Goal: Entertainment & Leisure: Browse casually

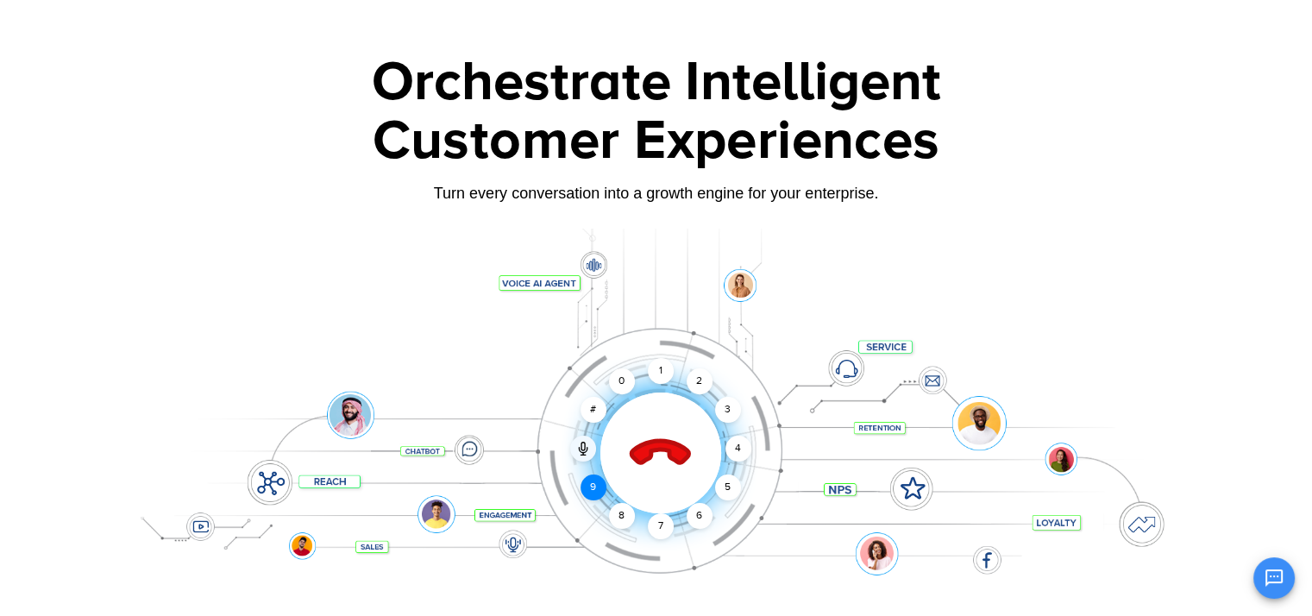
click at [590, 487] on div "9" at bounding box center [593, 487] width 26 height 26
click at [655, 367] on div "1" at bounding box center [661, 371] width 26 height 26
click at [645, 458] on icon at bounding box center [660, 453] width 60 height 60
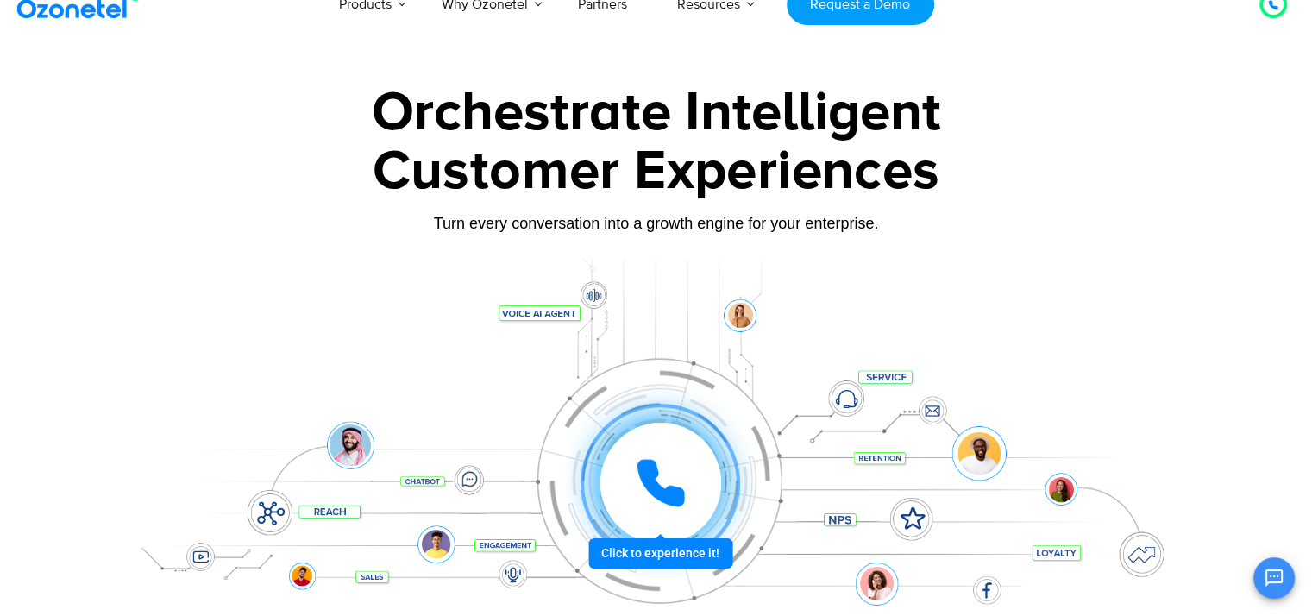
scroll to position [33, 0]
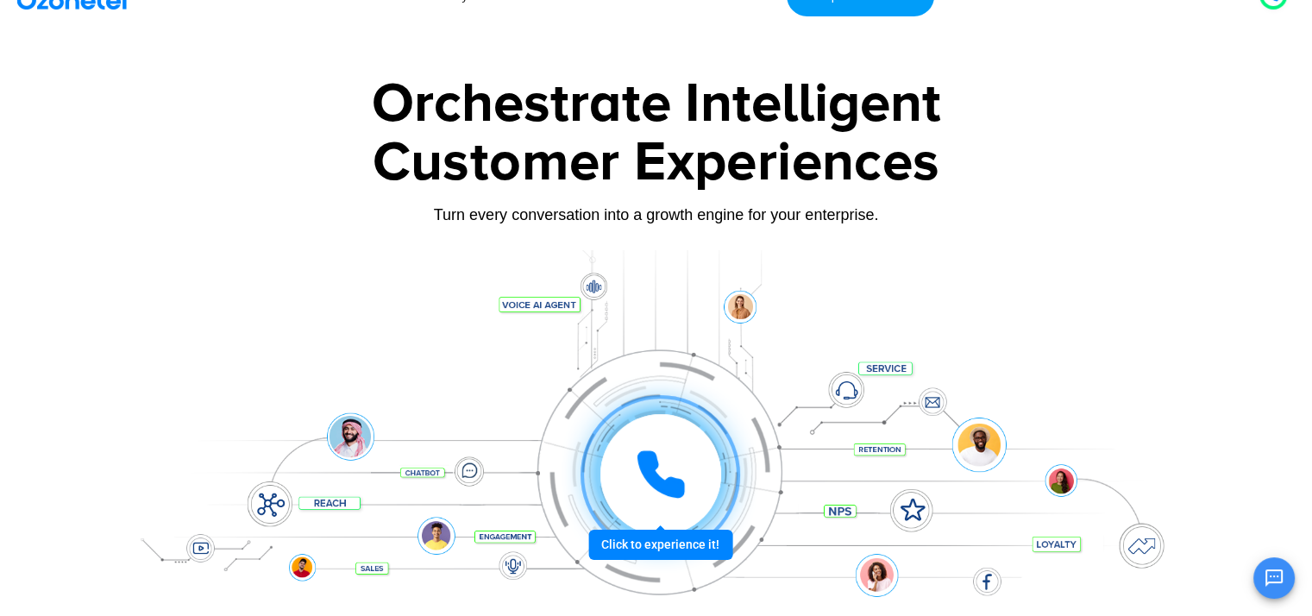
click at [652, 473] on icon at bounding box center [660, 474] width 43 height 43
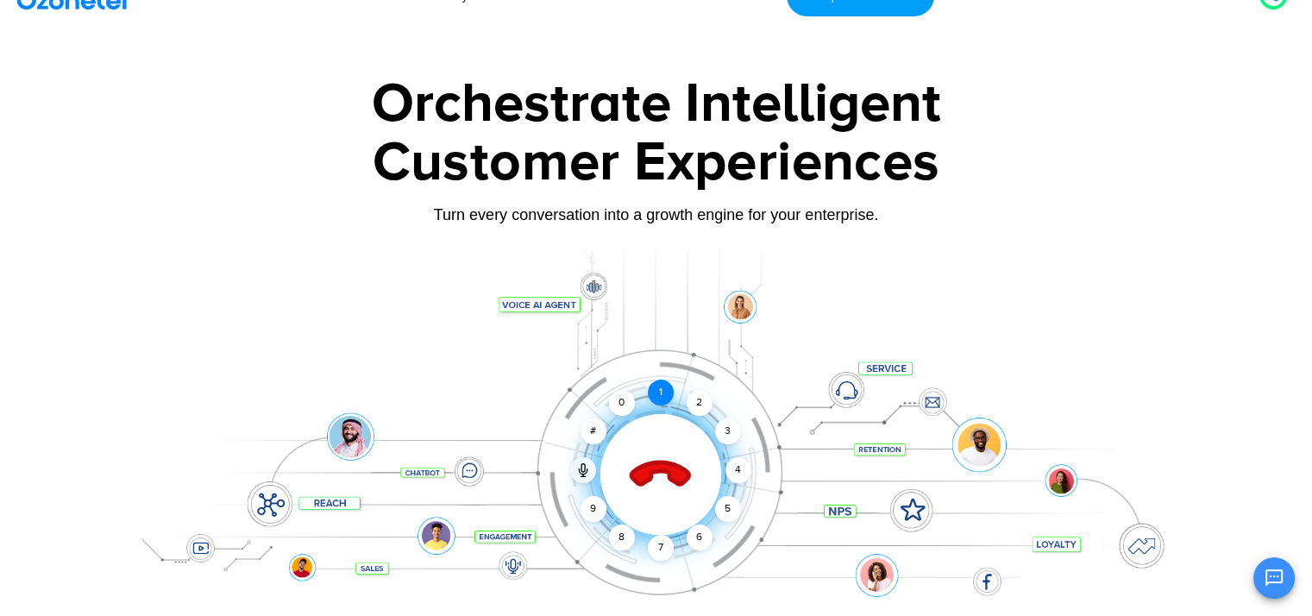
click at [668, 397] on div "1" at bounding box center [661, 392] width 26 height 26
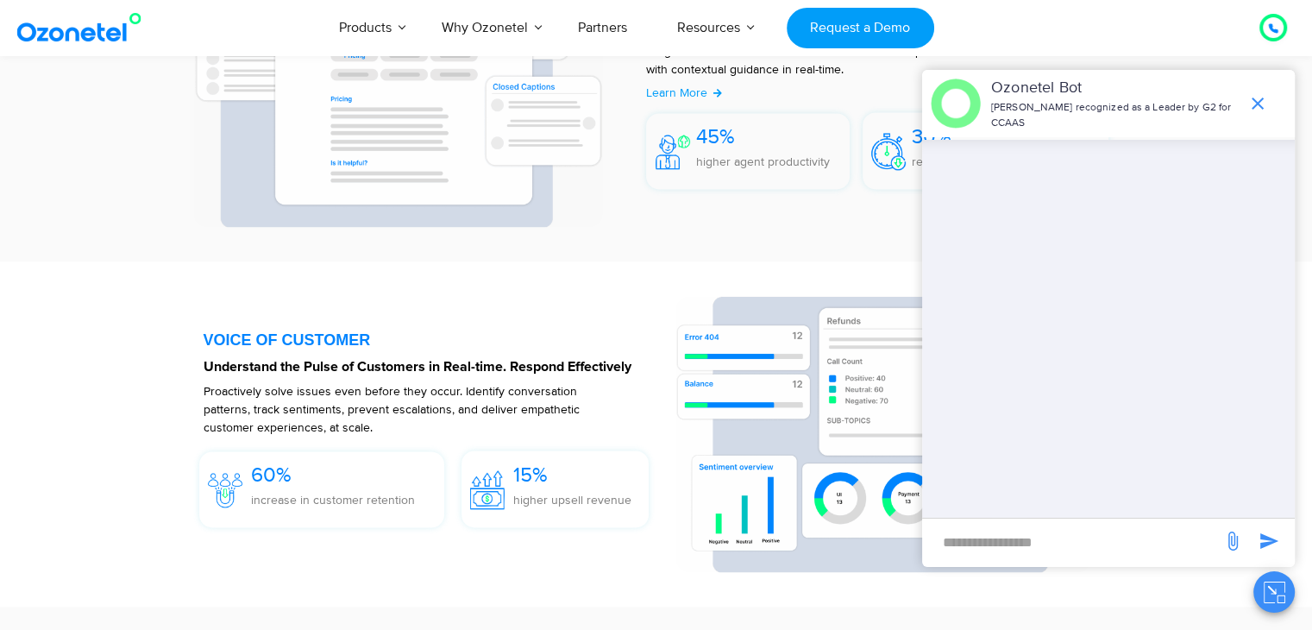
scroll to position [2552, 0]
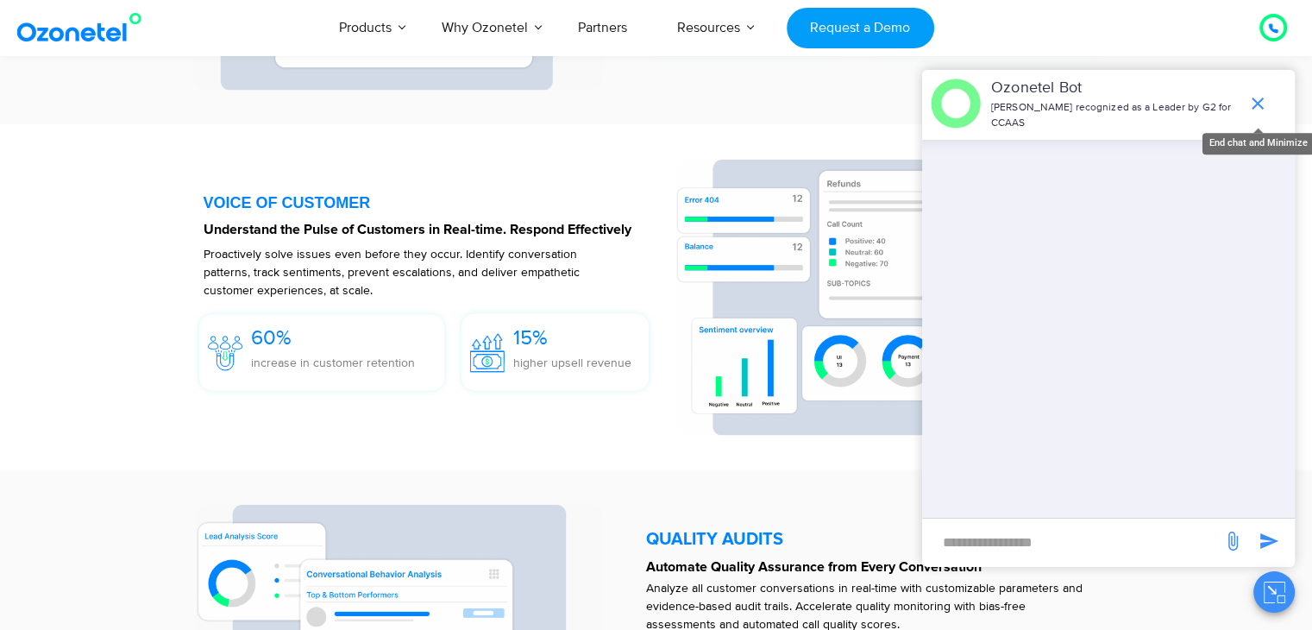
click at [1257, 94] on icon "end chat or minimize" at bounding box center [1257, 103] width 21 height 21
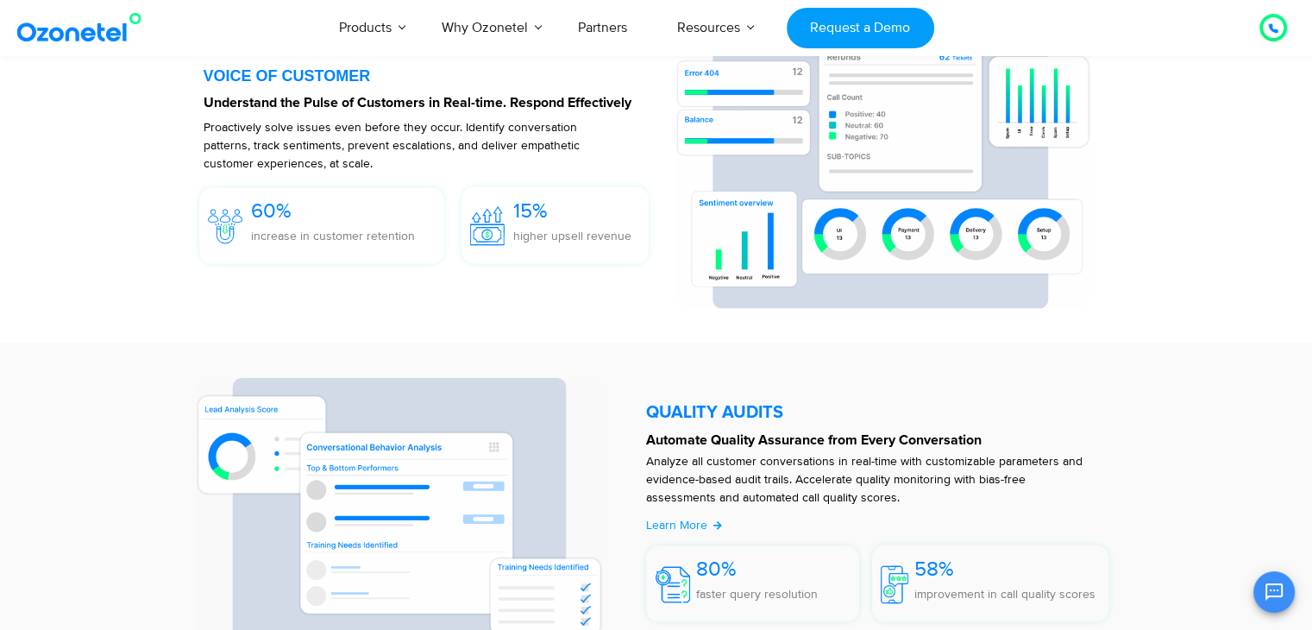
scroll to position [2566, 0]
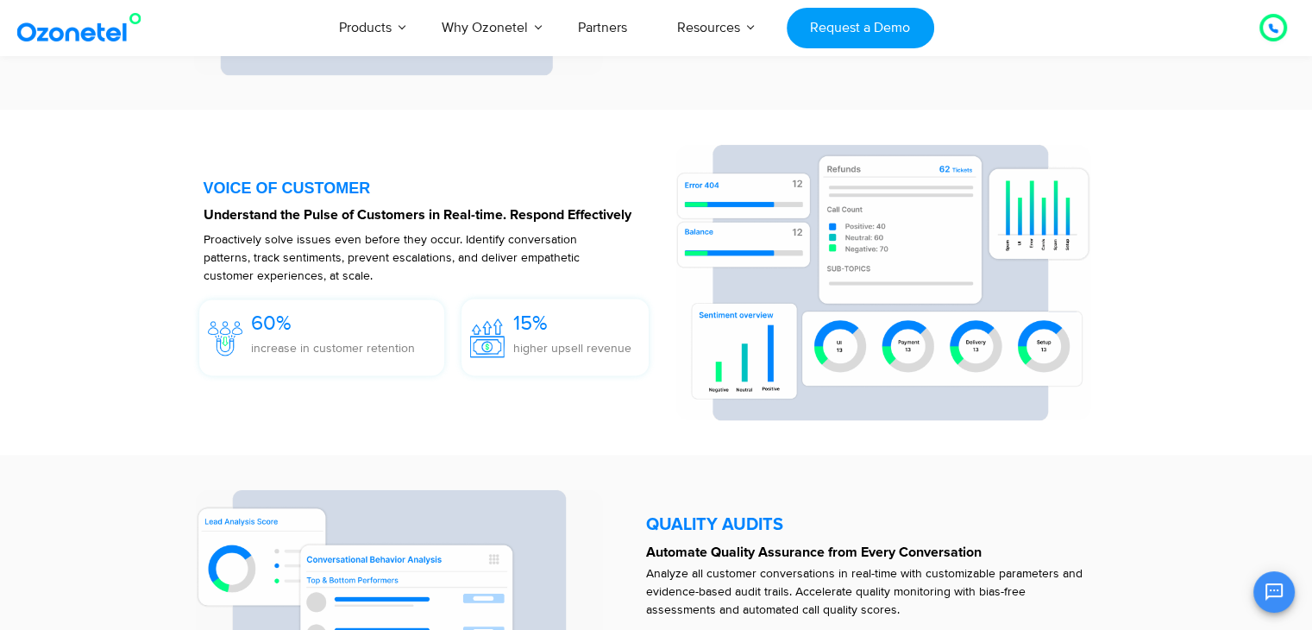
click at [852, 198] on img at bounding box center [883, 282] width 416 height 277
click at [837, 385] on img at bounding box center [883, 282] width 416 height 277
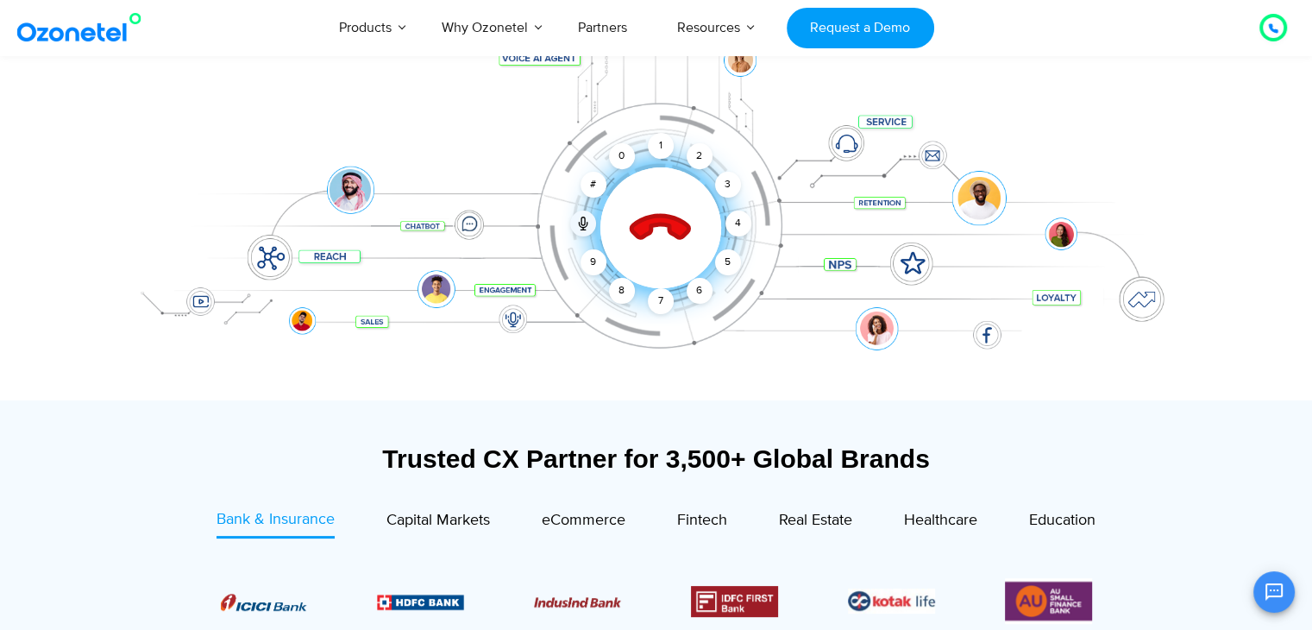
scroll to position [279, 0]
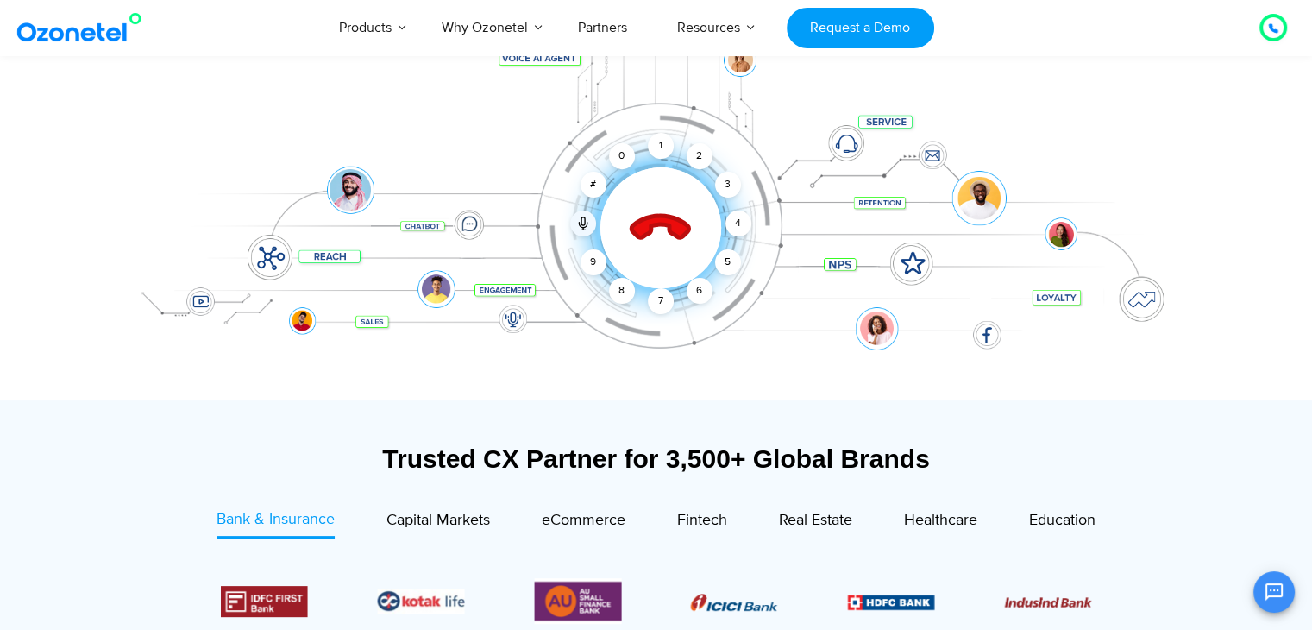
click at [652, 223] on icon at bounding box center [660, 228] width 60 height 60
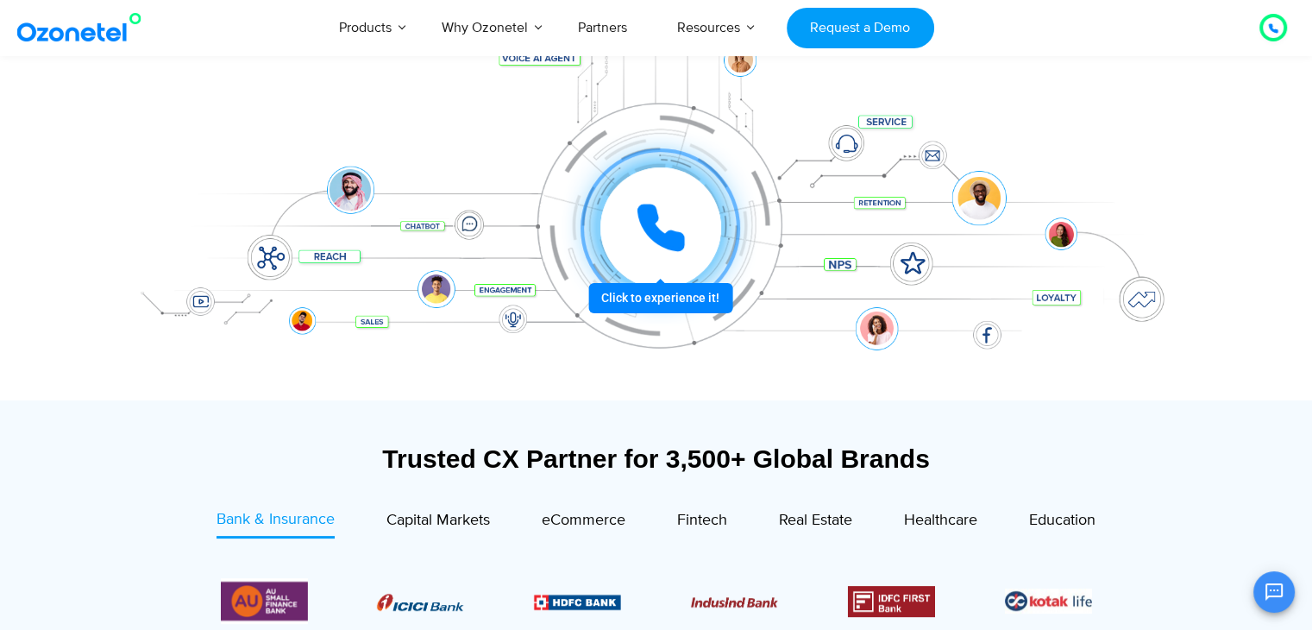
click at [652, 223] on icon at bounding box center [660, 227] width 43 height 43
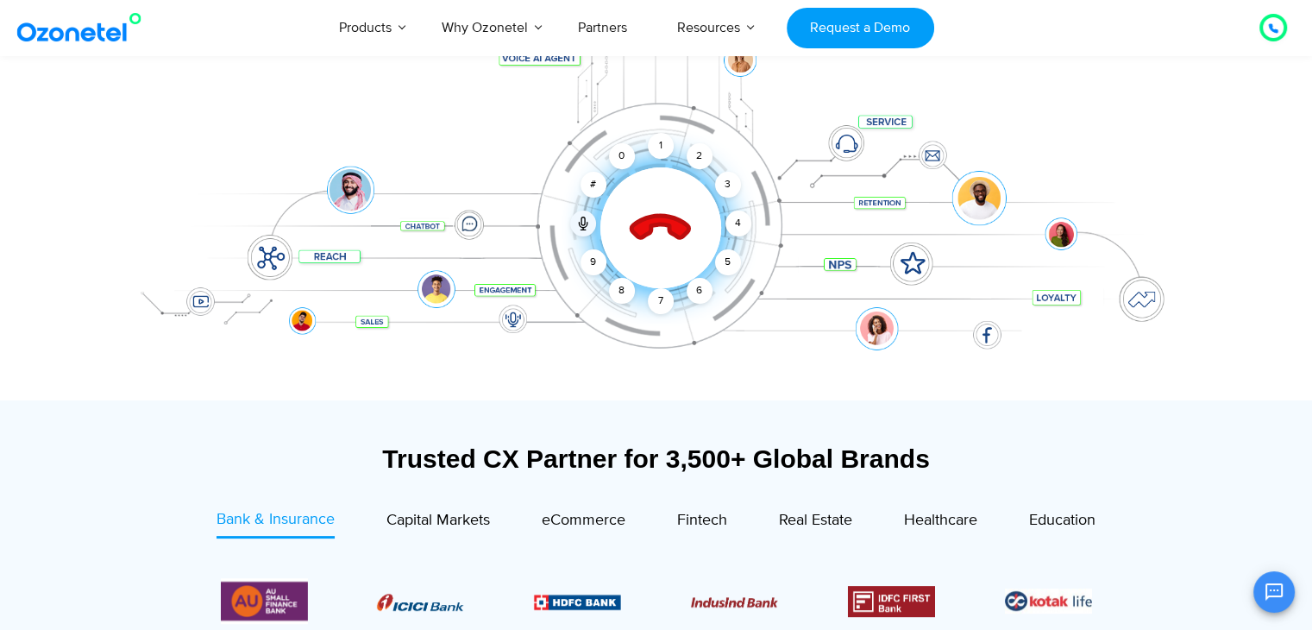
click at [652, 223] on icon at bounding box center [660, 228] width 60 height 60
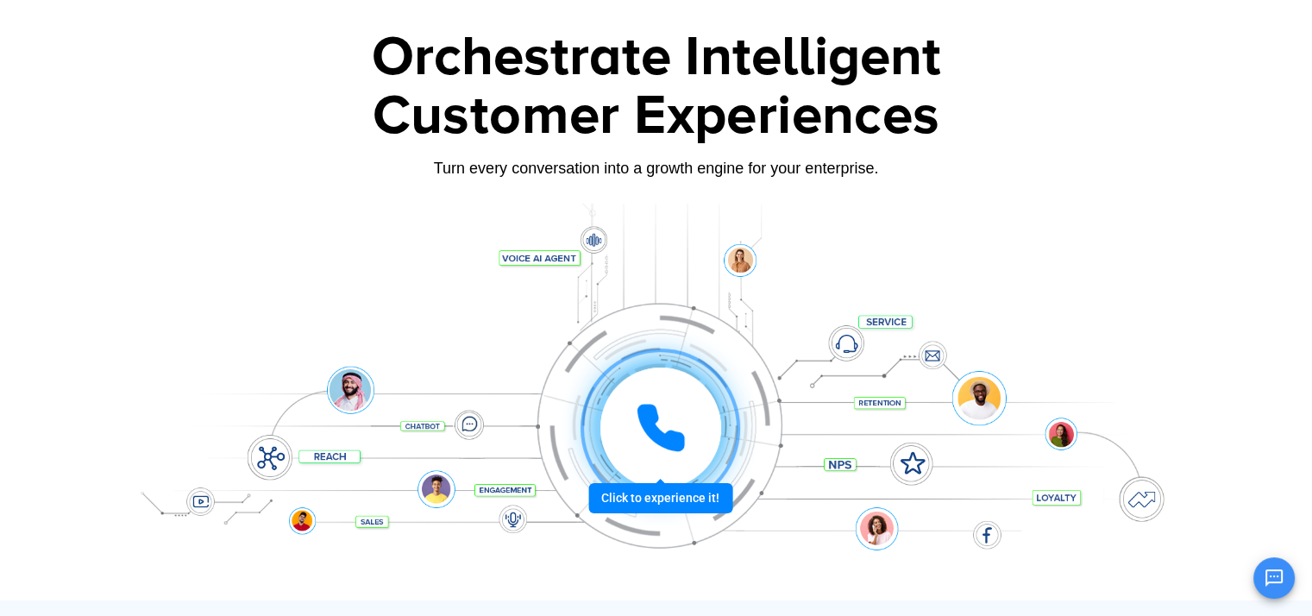
scroll to position [0, 0]
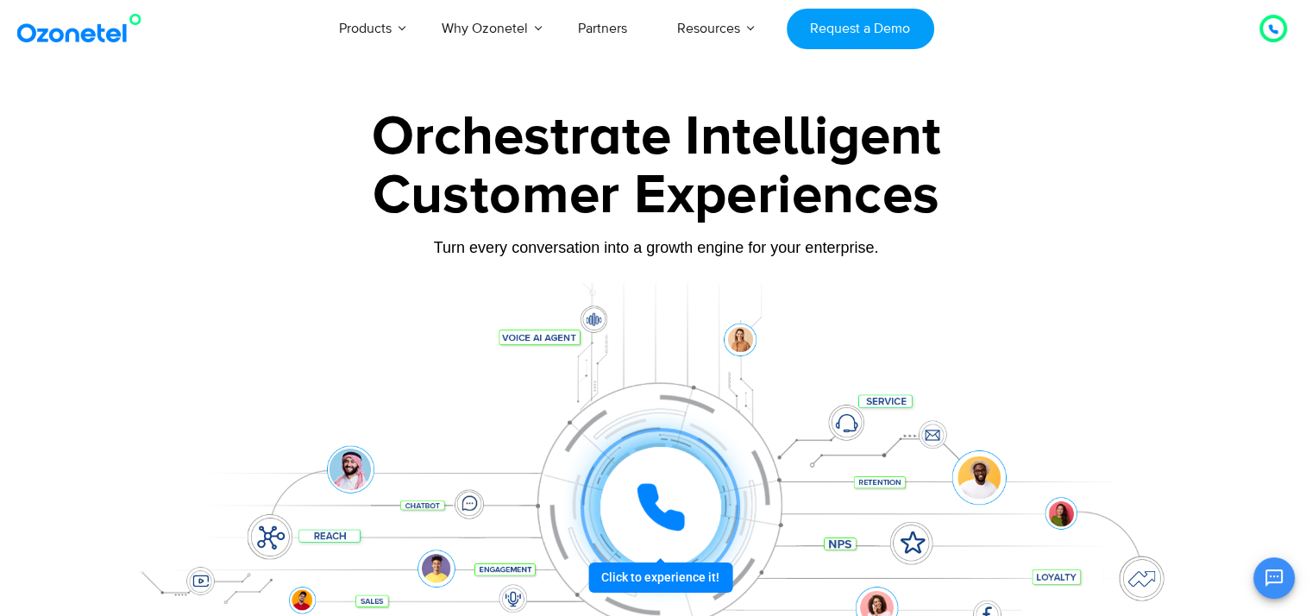
click at [680, 513] on icon at bounding box center [660, 507] width 43 height 43
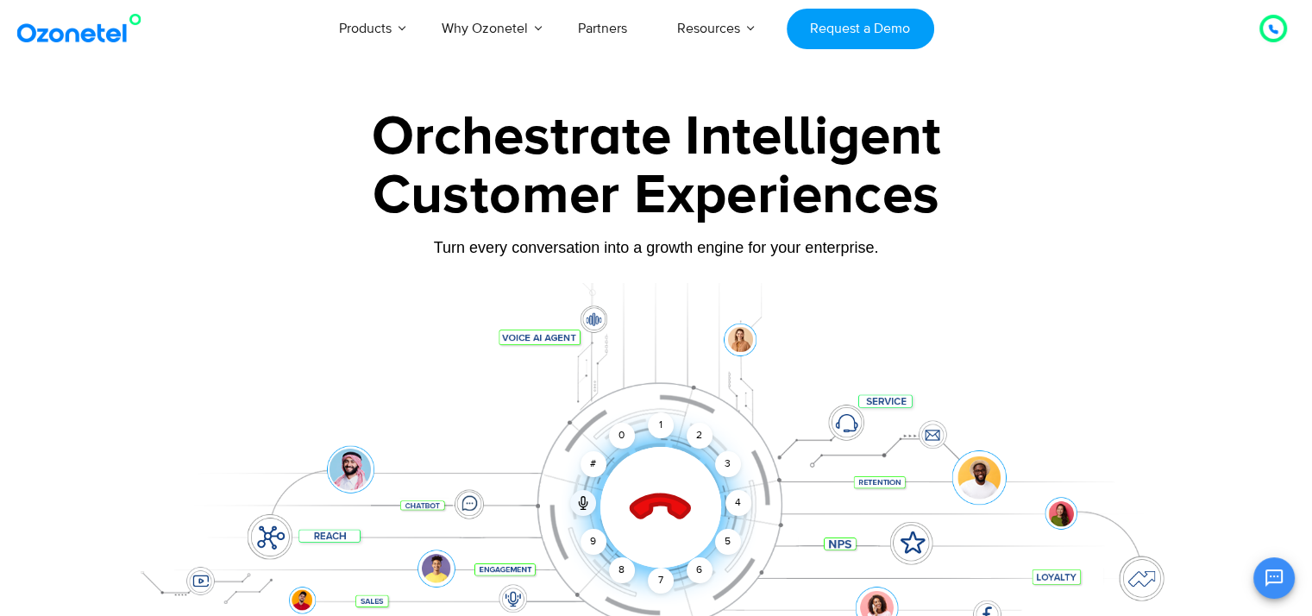
drag, startPoint x: 680, startPoint y: 513, endPoint x: 669, endPoint y: 504, distance: 13.5
click at [669, 504] on icon at bounding box center [660, 508] width 60 height 60
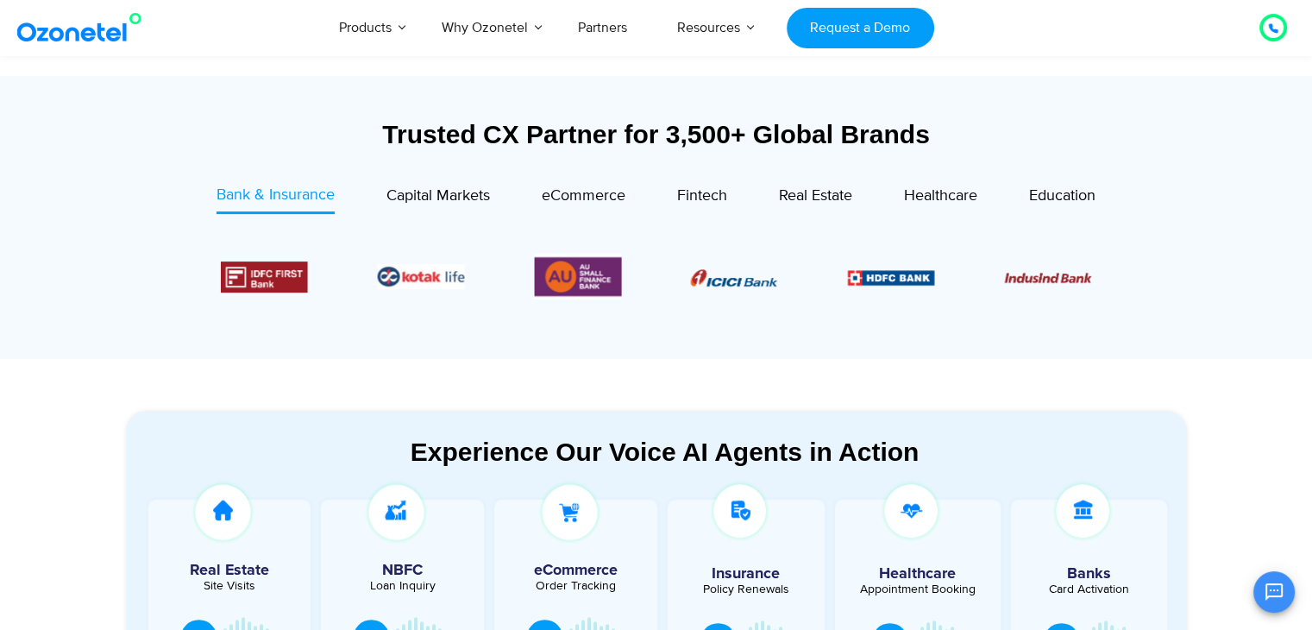
scroll to position [604, 0]
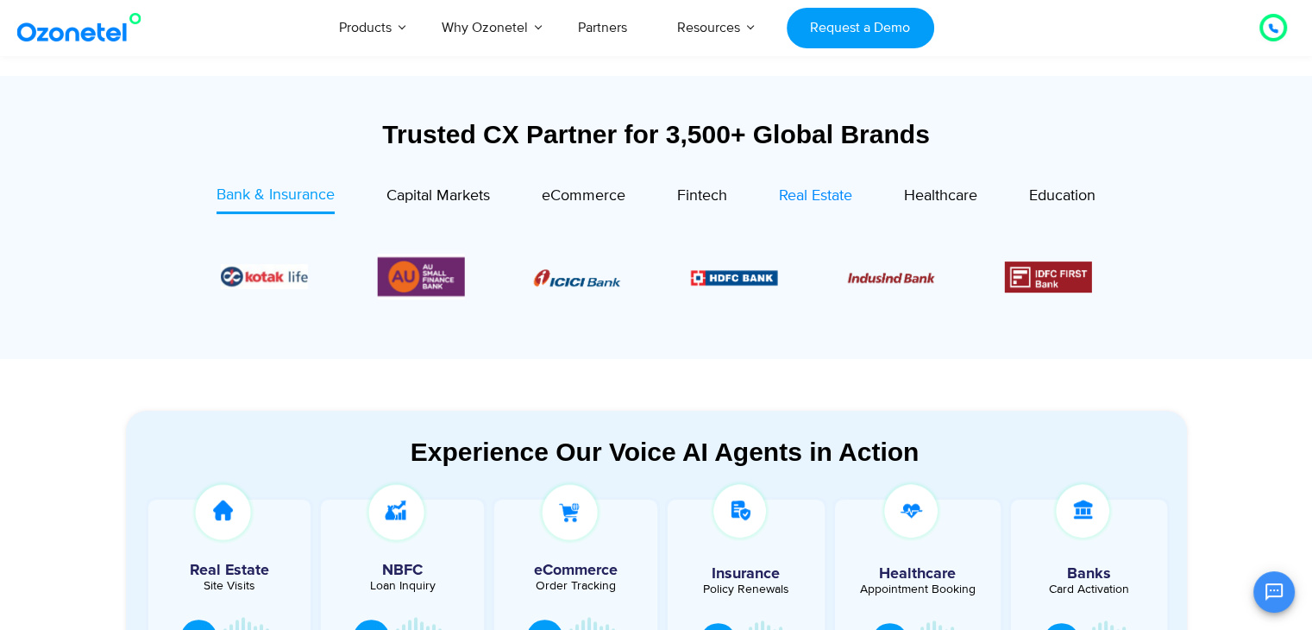
click at [840, 203] on span "Real Estate" at bounding box center [815, 195] width 73 height 19
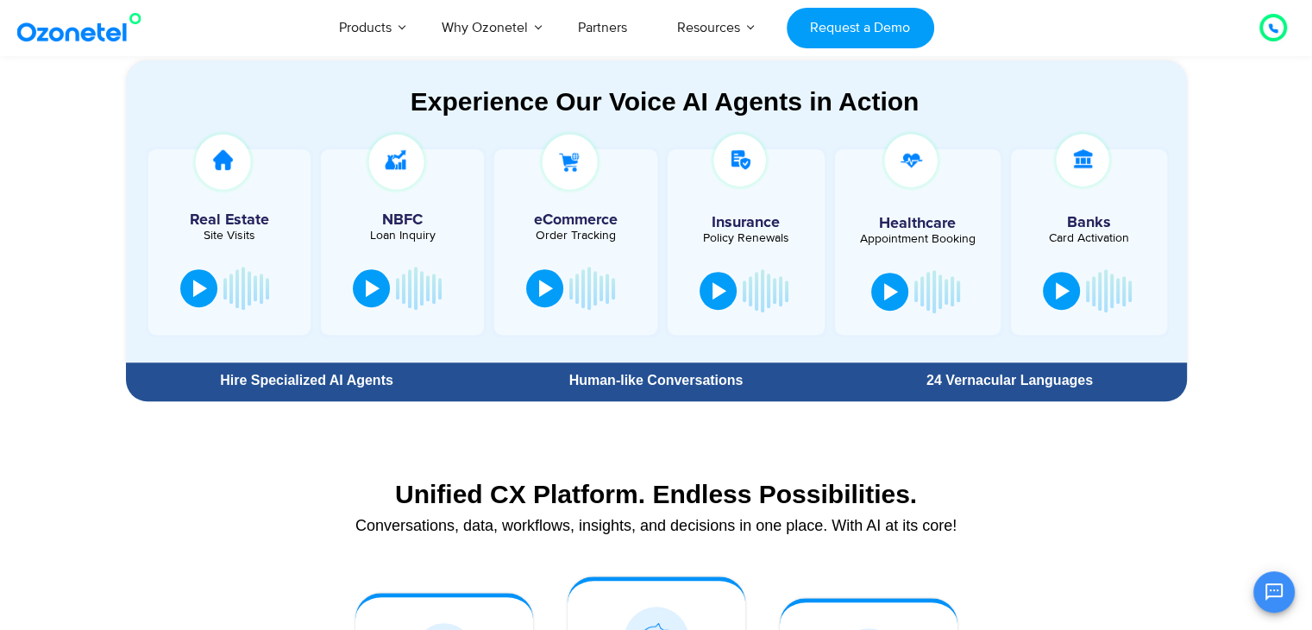
scroll to position [931, 0]
click at [717, 279] on button at bounding box center [717, 289] width 37 height 38
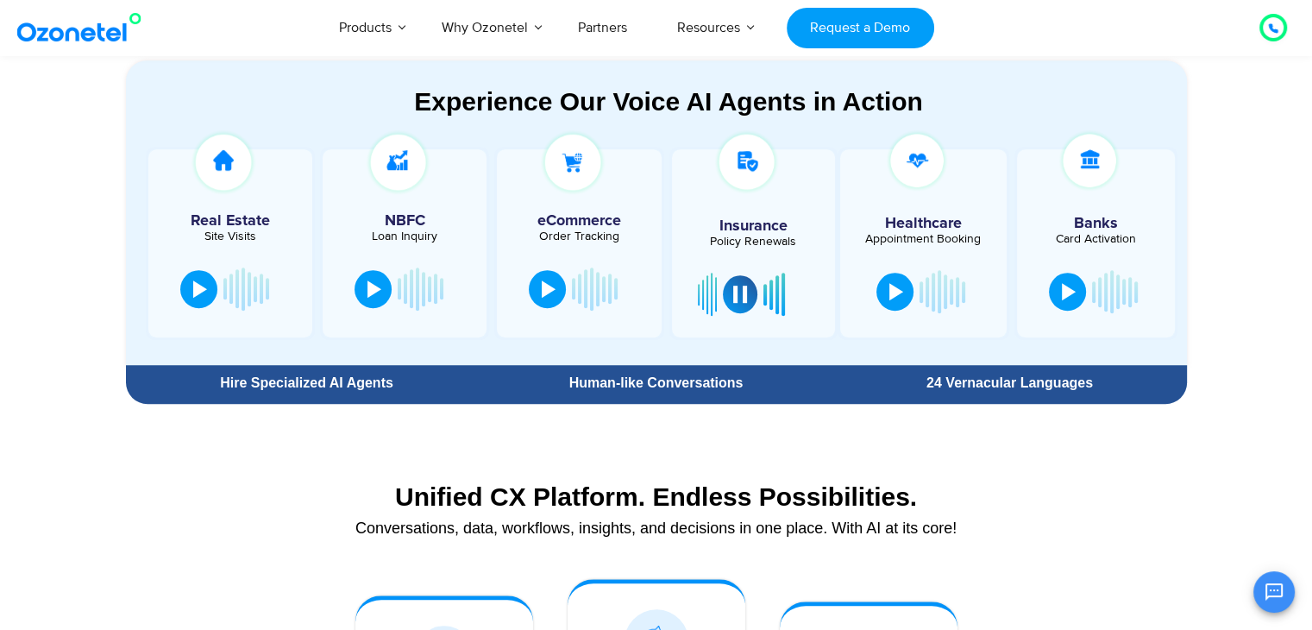
drag, startPoint x: 555, startPoint y: 289, endPoint x: 497, endPoint y: 356, distance: 88.7
click at [497, 356] on section "Real Estate Site Visits NBFC Loan Inquiry" at bounding box center [668, 250] width 1051 height 232
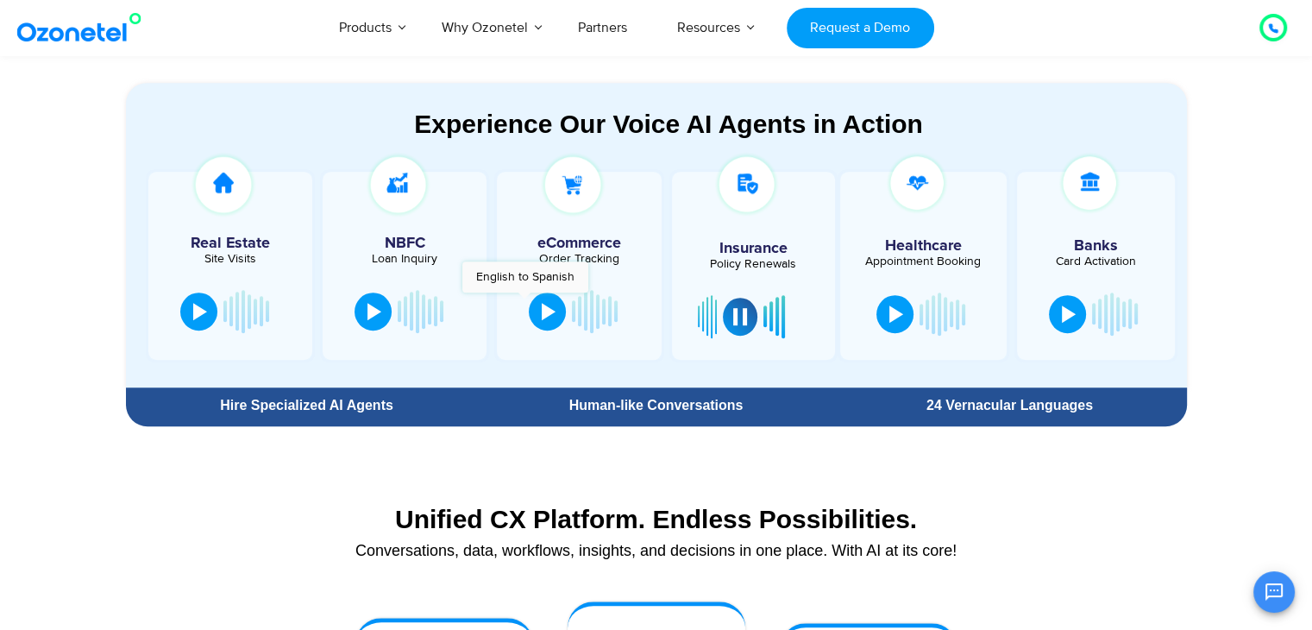
click at [524, 298] on div at bounding box center [579, 311] width 112 height 52
click at [535, 304] on button at bounding box center [547, 310] width 37 height 38
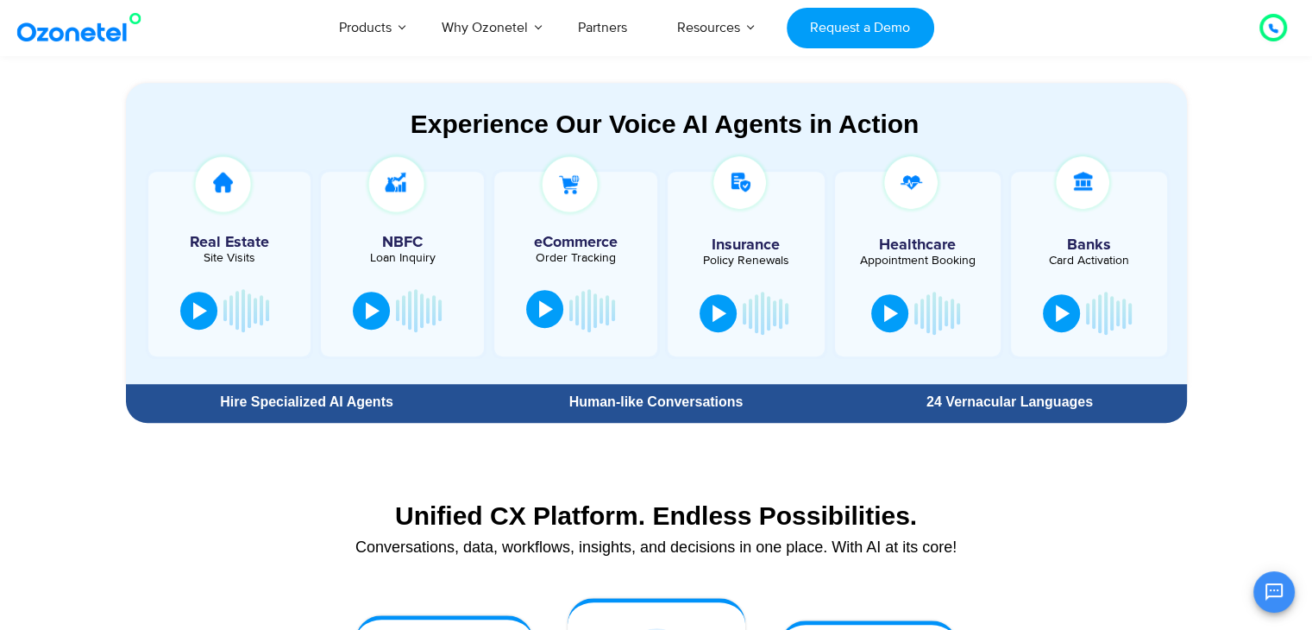
click at [535, 304] on button at bounding box center [544, 309] width 37 height 38
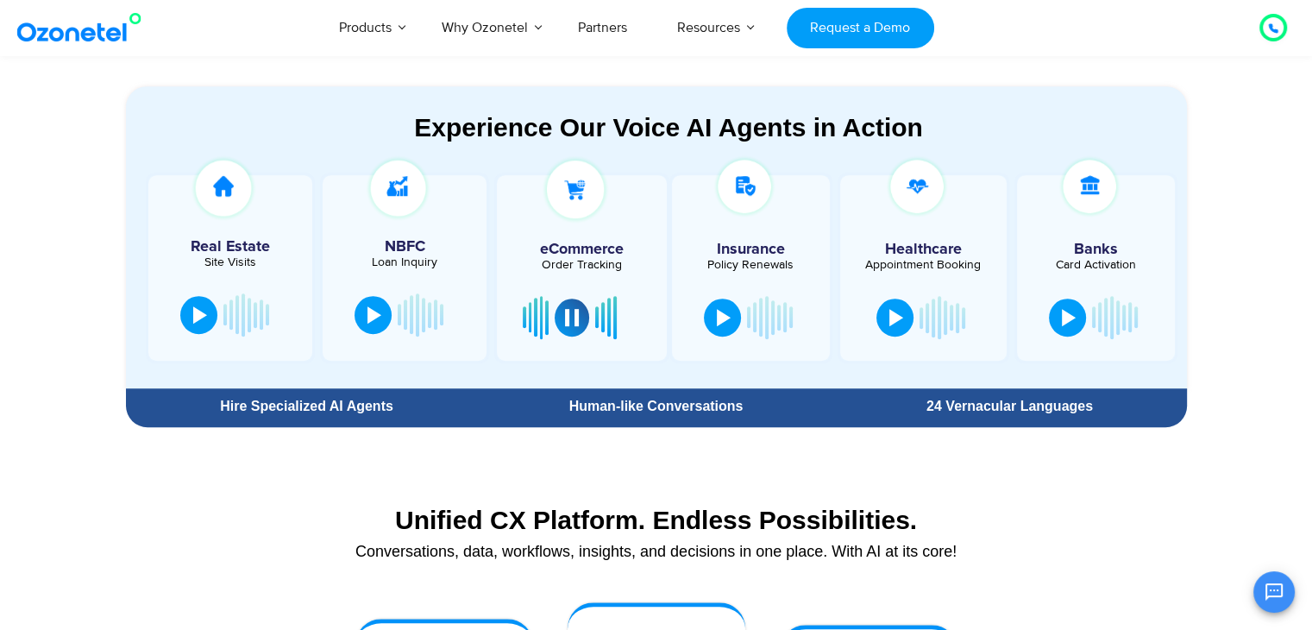
scroll to position [924, 0]
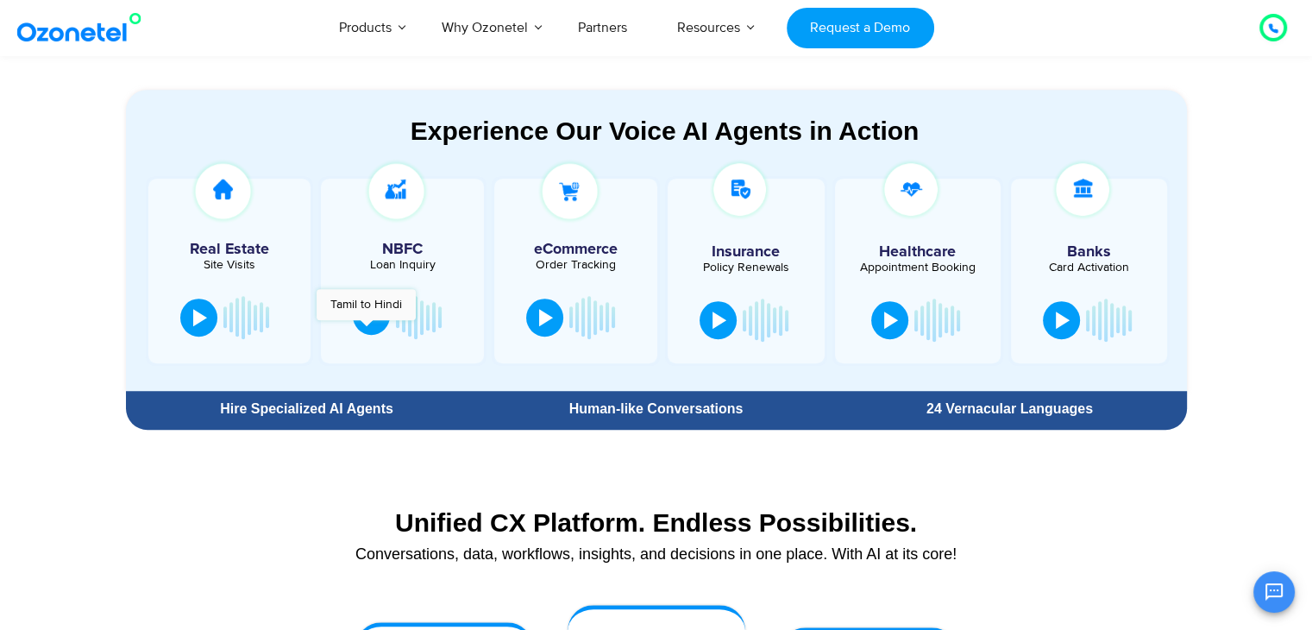
click at [362, 325] on button at bounding box center [371, 316] width 37 height 38
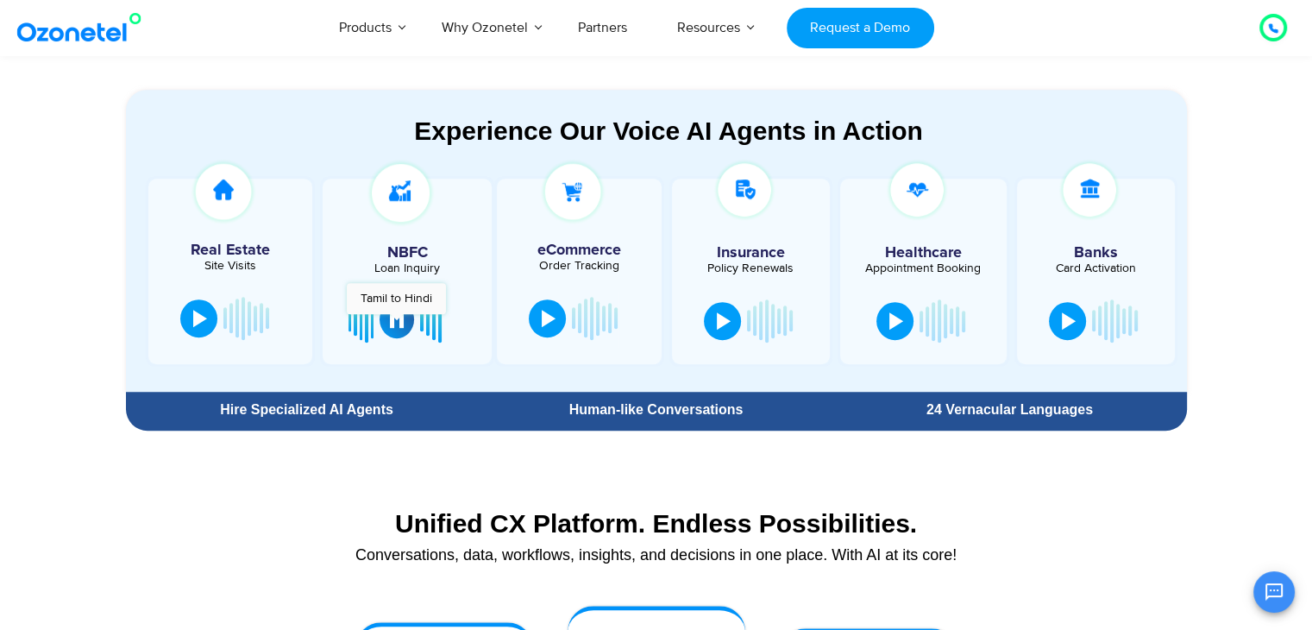
click at [397, 323] on div at bounding box center [397, 318] width 14 height 17
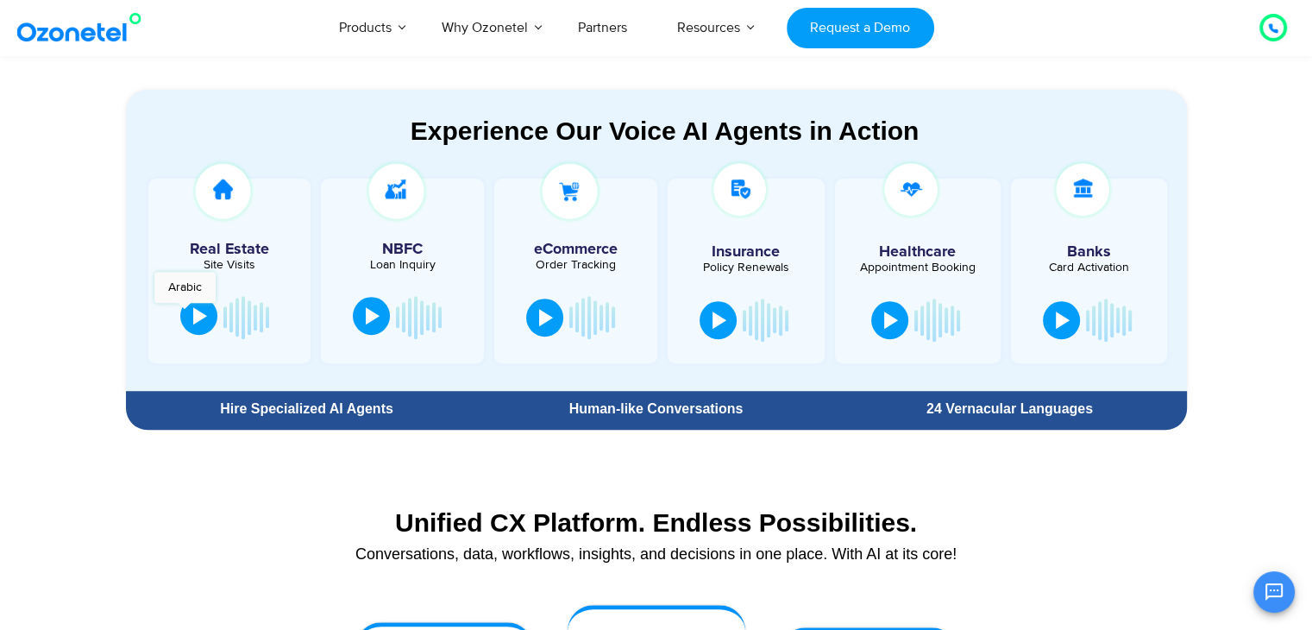
click at [185, 311] on button at bounding box center [198, 316] width 37 height 38
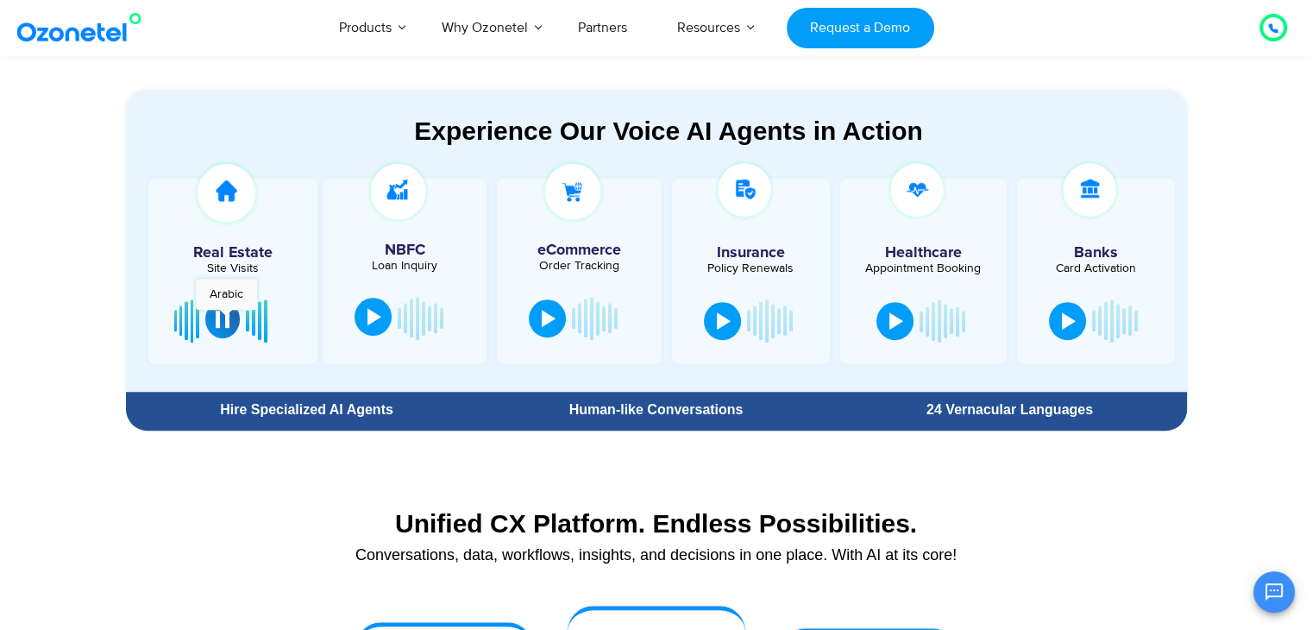
click at [227, 318] on div at bounding box center [223, 318] width 14 height 17
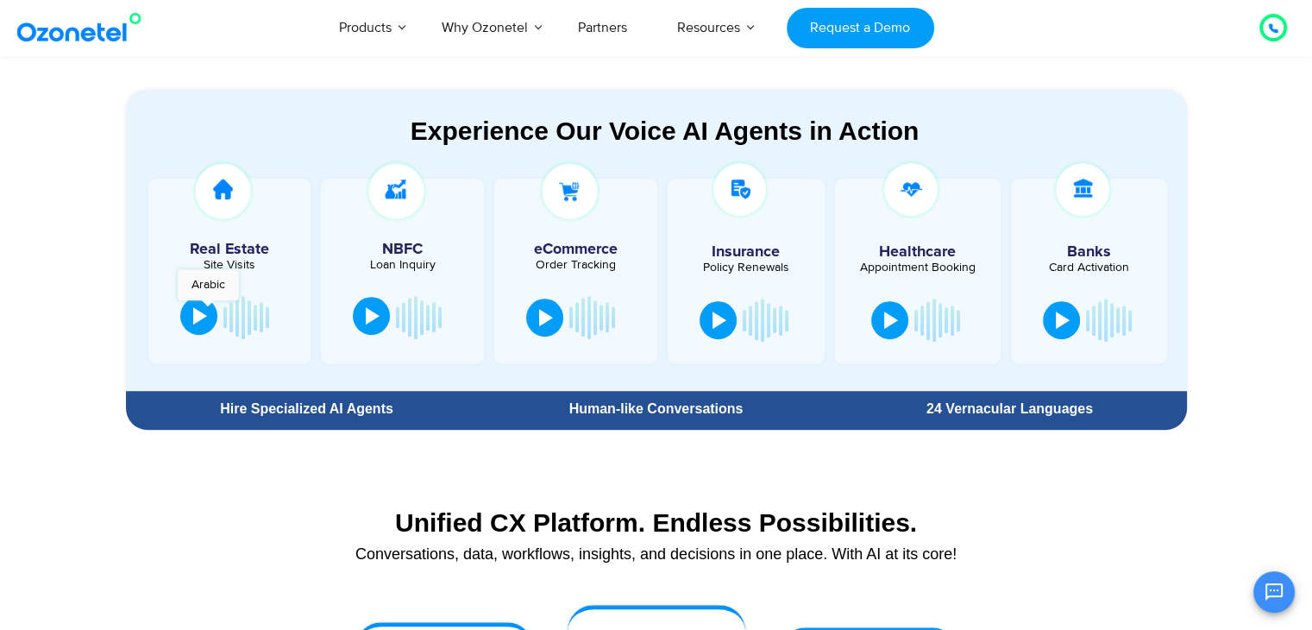
click at [208, 309] on button at bounding box center [198, 316] width 37 height 38
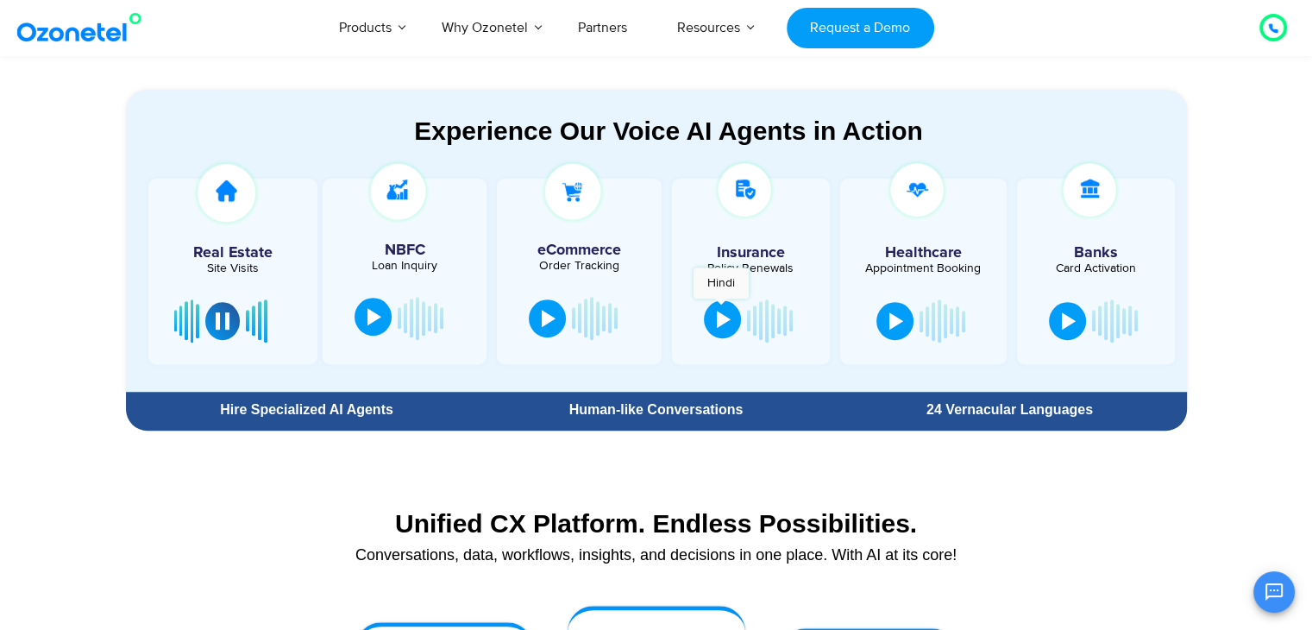
click at [719, 307] on button at bounding box center [722, 319] width 37 height 38
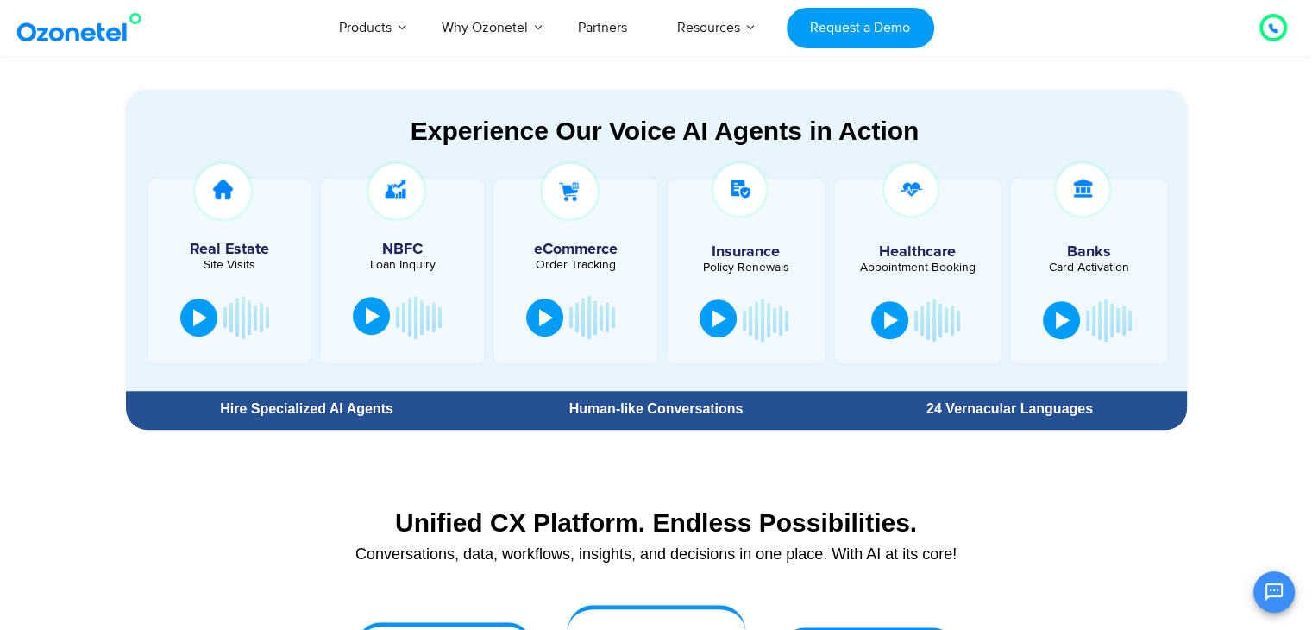
click at [719, 307] on button at bounding box center [717, 318] width 37 height 38
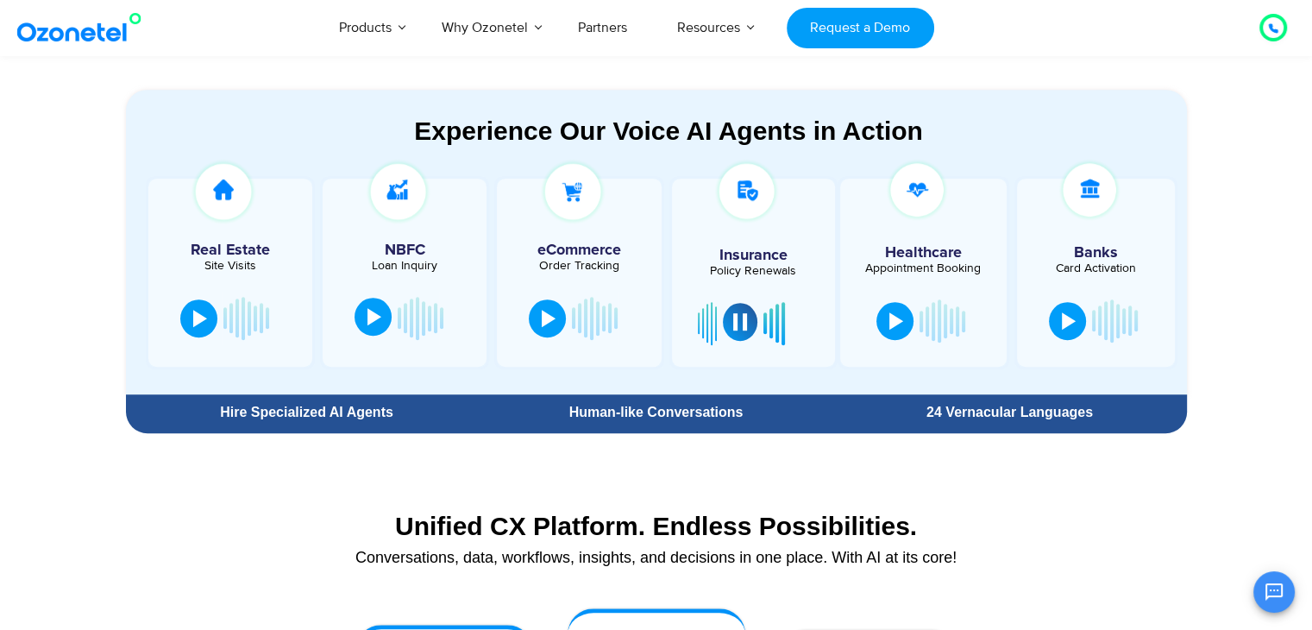
click at [736, 325] on div at bounding box center [740, 321] width 14 height 17
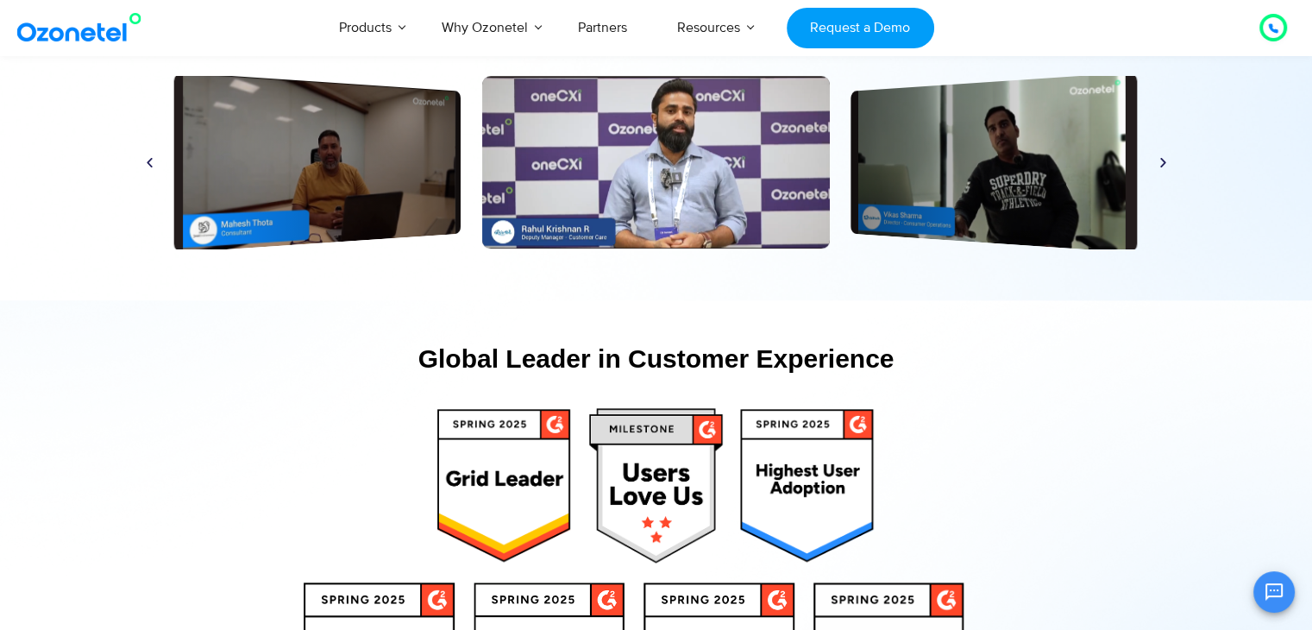
scroll to position [8308, 0]
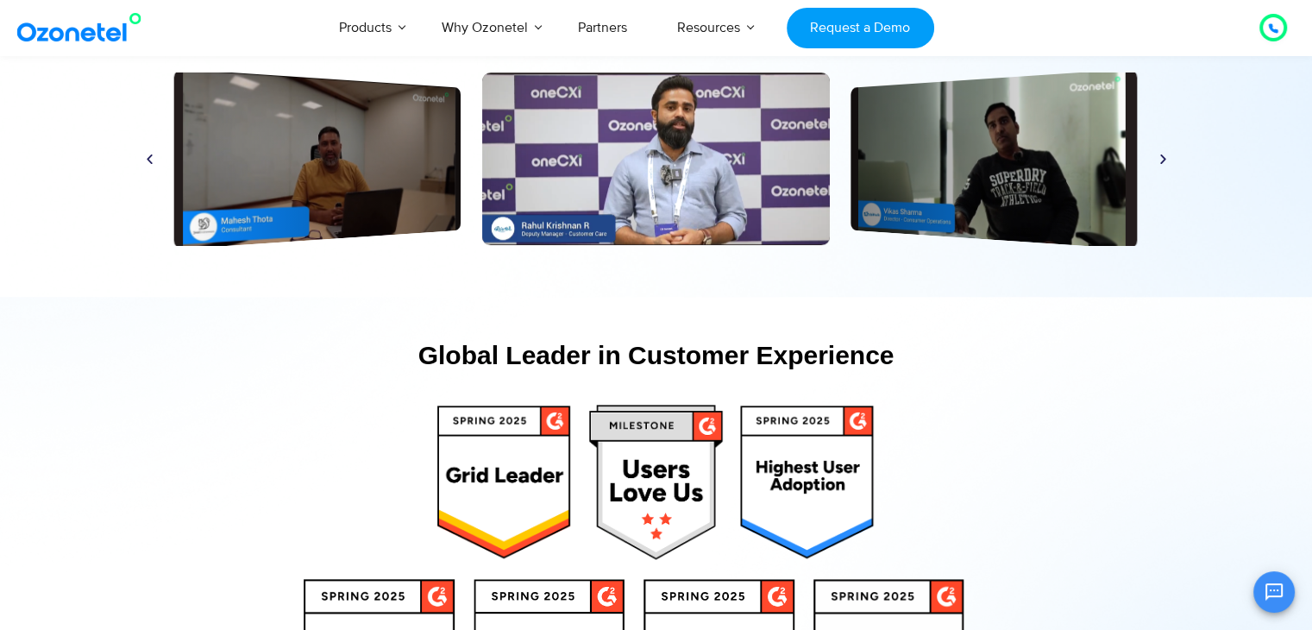
click at [642, 161] on div "Play" at bounding box center [656, 158] width 348 height 172
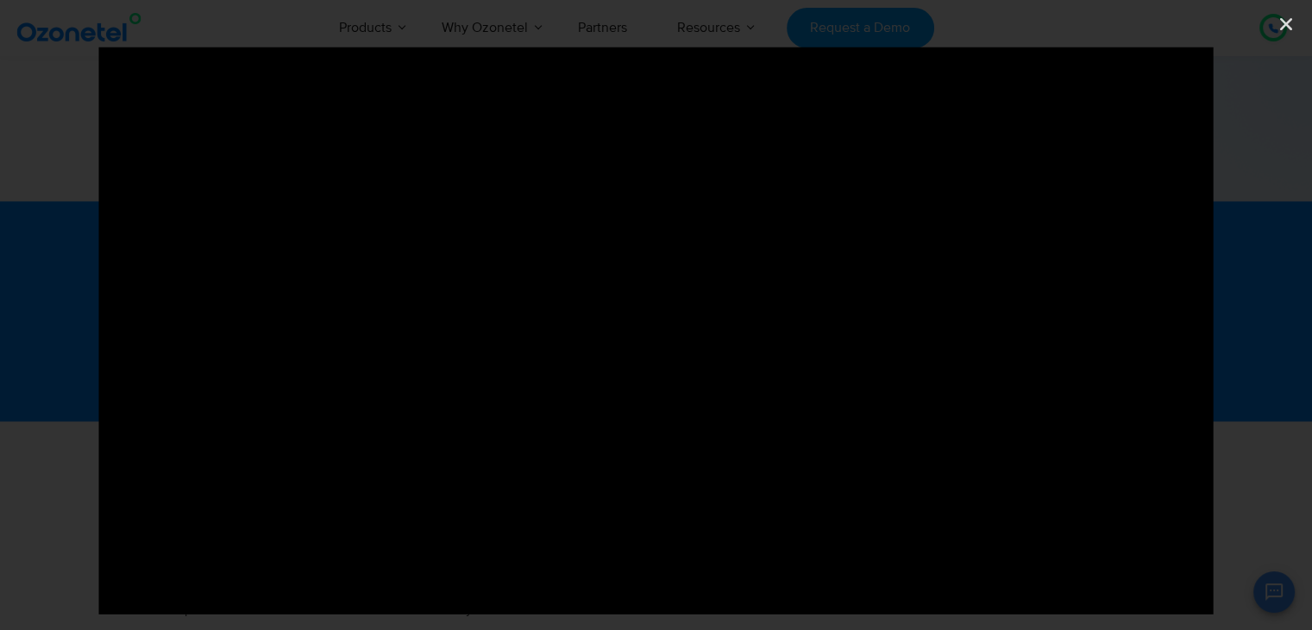
scroll to position [9023, 0]
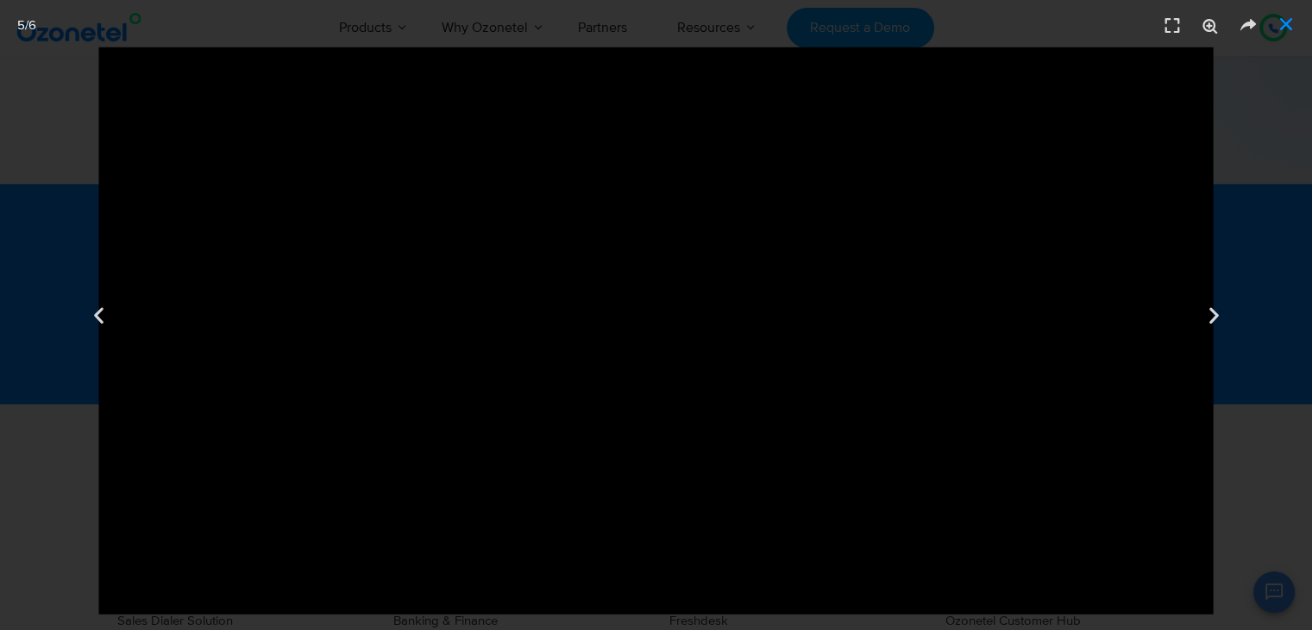
click at [1297, 22] on link "Close (Esc)" at bounding box center [1286, 24] width 26 height 26
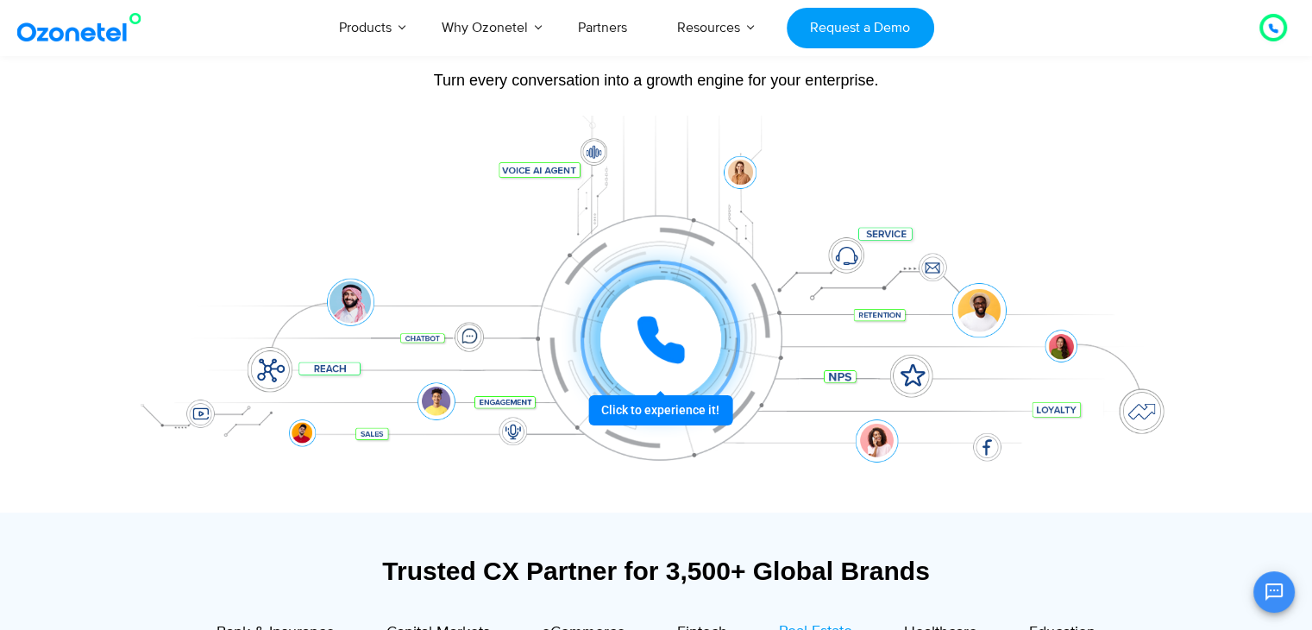
scroll to position [166, 0]
